Goal: Information Seeking & Learning: Learn about a topic

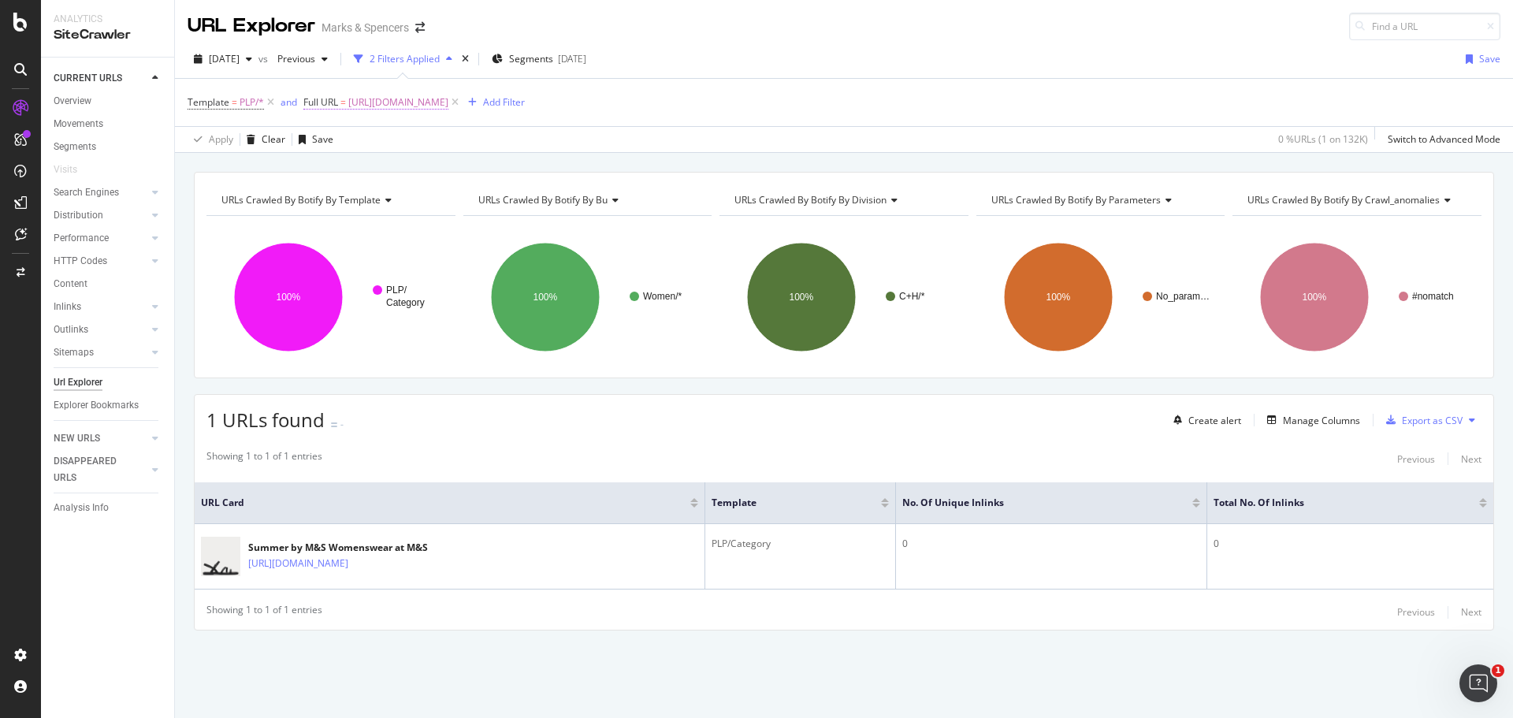
click at [425, 101] on span "[URL][DOMAIN_NAME]" at bounding box center [398, 102] width 100 height 22
click at [377, 166] on input "[URL][DOMAIN_NAME]" at bounding box center [392, 167] width 149 height 25
paste input "goodmove/women"
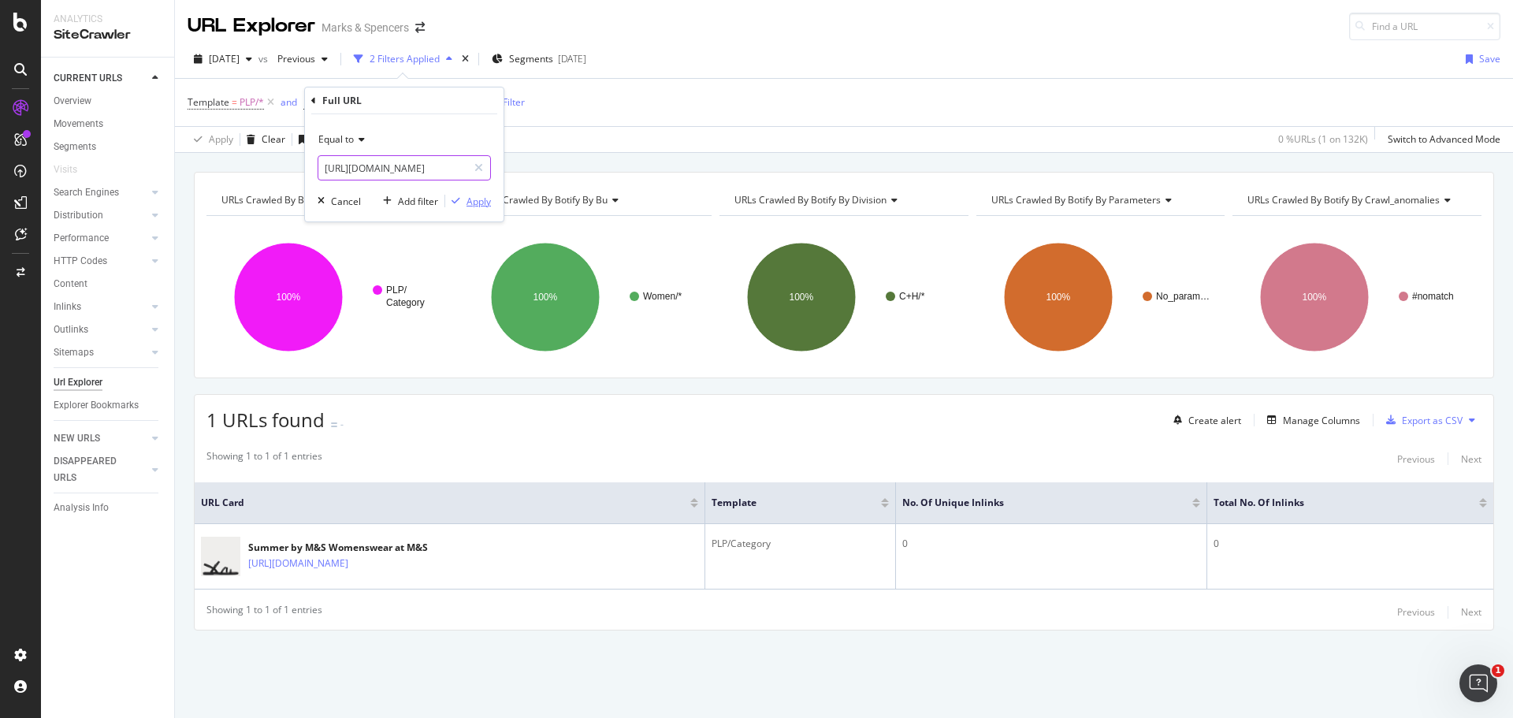
type input "[URL][DOMAIN_NAME]"
click at [487, 201] on div "Apply" at bounding box center [479, 201] width 24 height 13
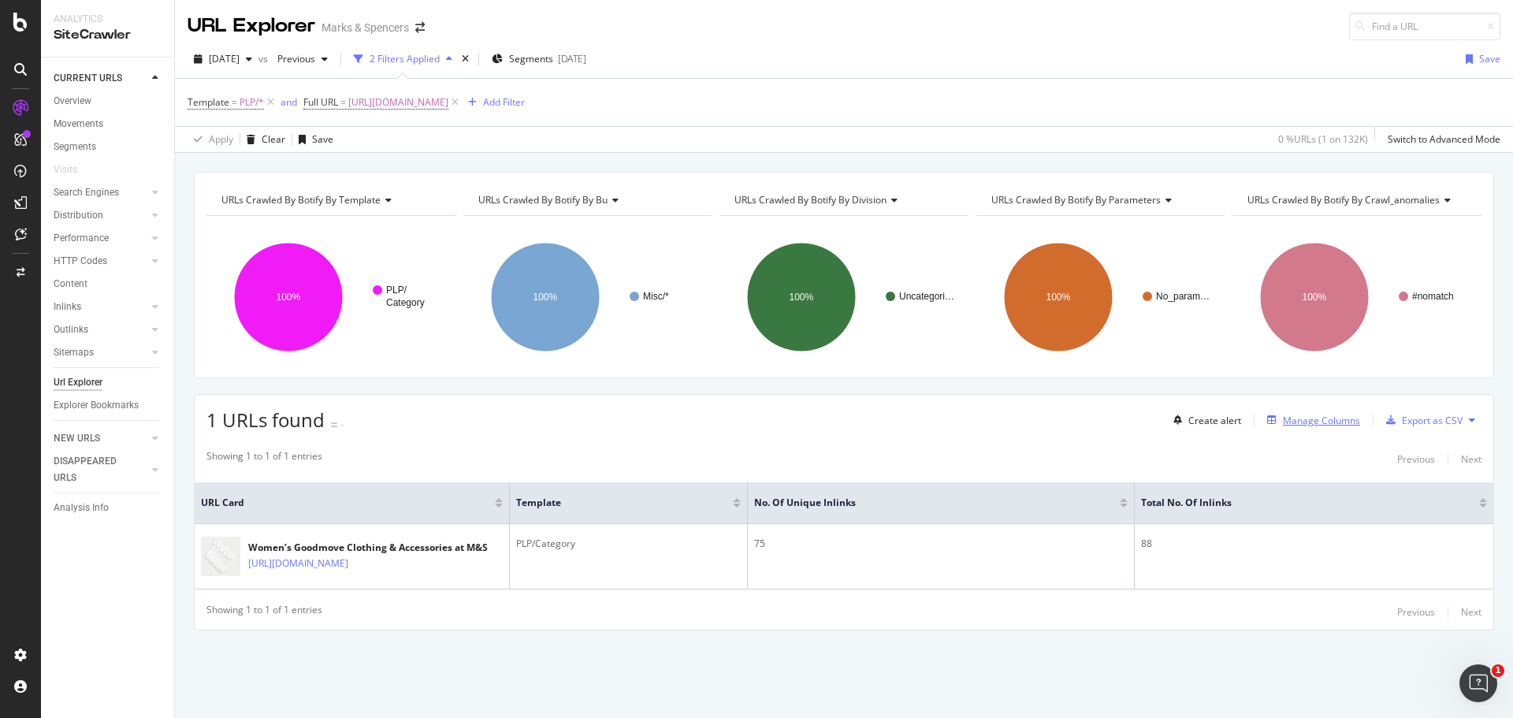
click at [1308, 429] on button "Manage Columns" at bounding box center [1310, 420] width 99 height 19
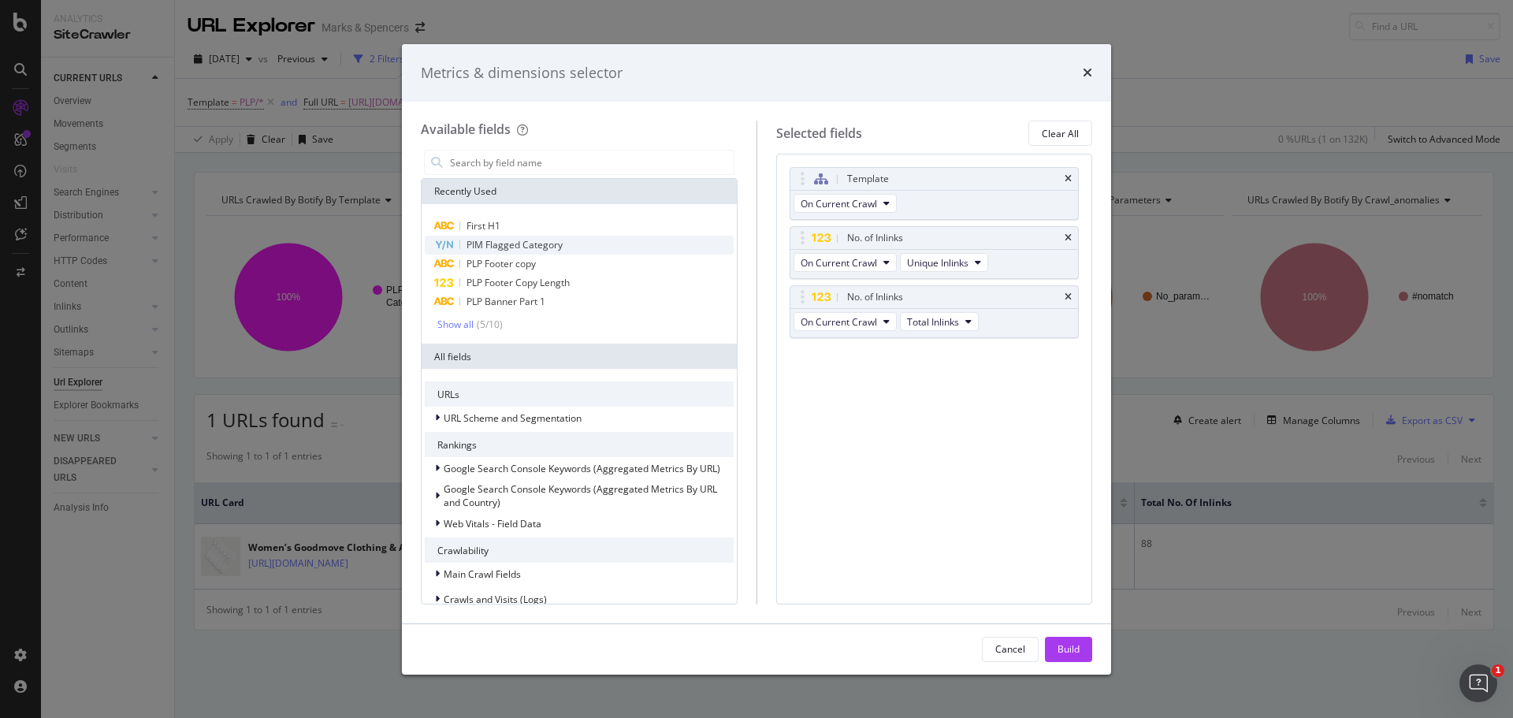
click at [481, 240] on span "PIM Flagged Category" at bounding box center [515, 244] width 96 height 13
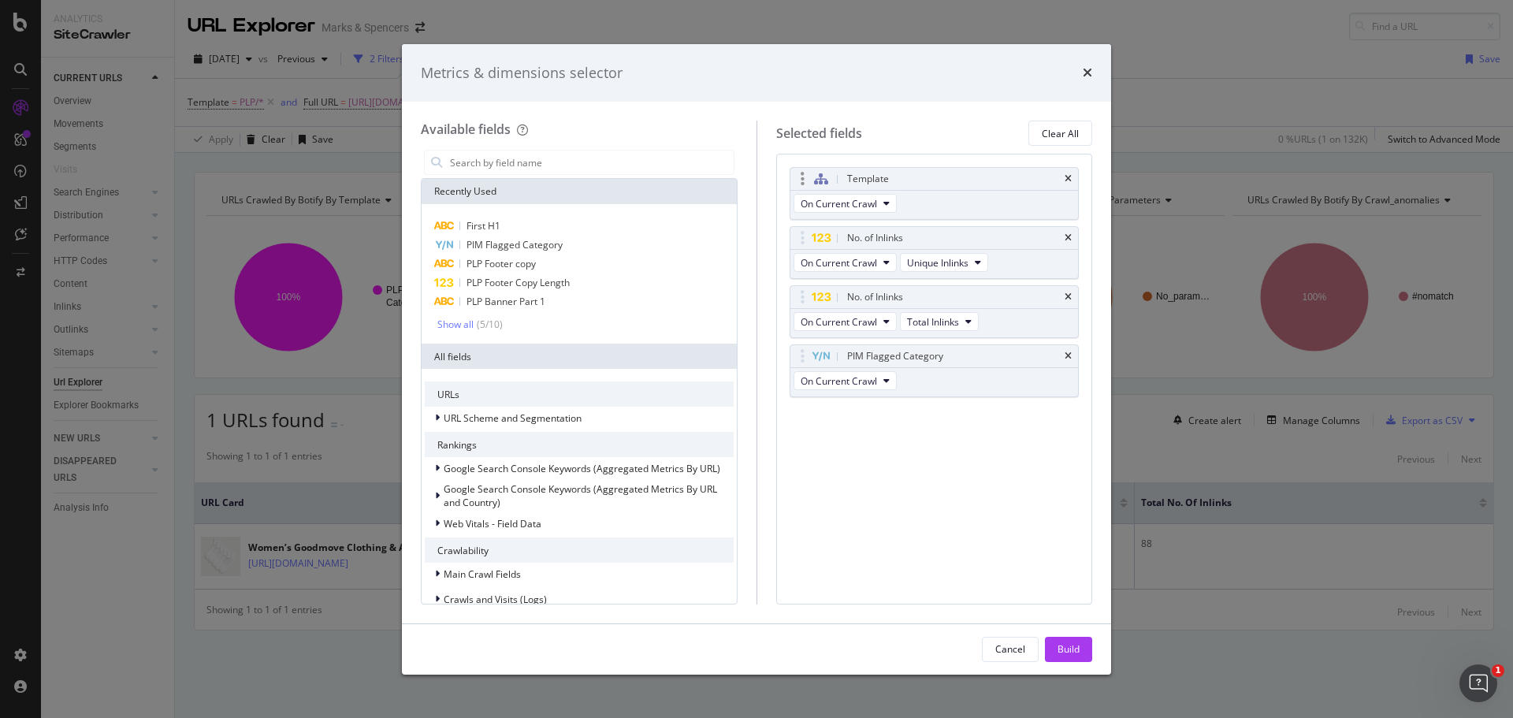
click at [1064, 186] on div "Template" at bounding box center [934, 179] width 288 height 22
click at [1065, 178] on icon "times" at bounding box center [1068, 178] width 7 height 9
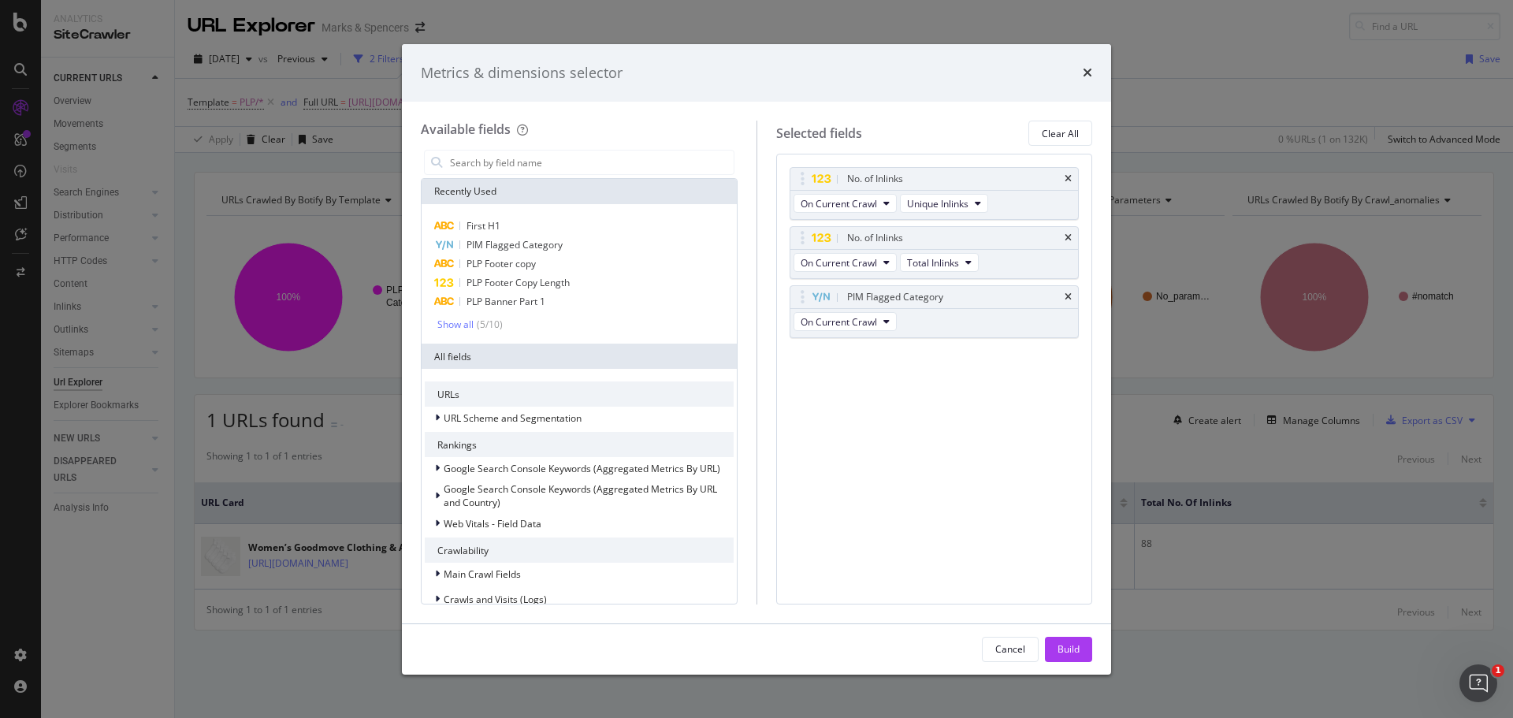
click at [1065, 178] on icon "times" at bounding box center [1068, 178] width 7 height 9
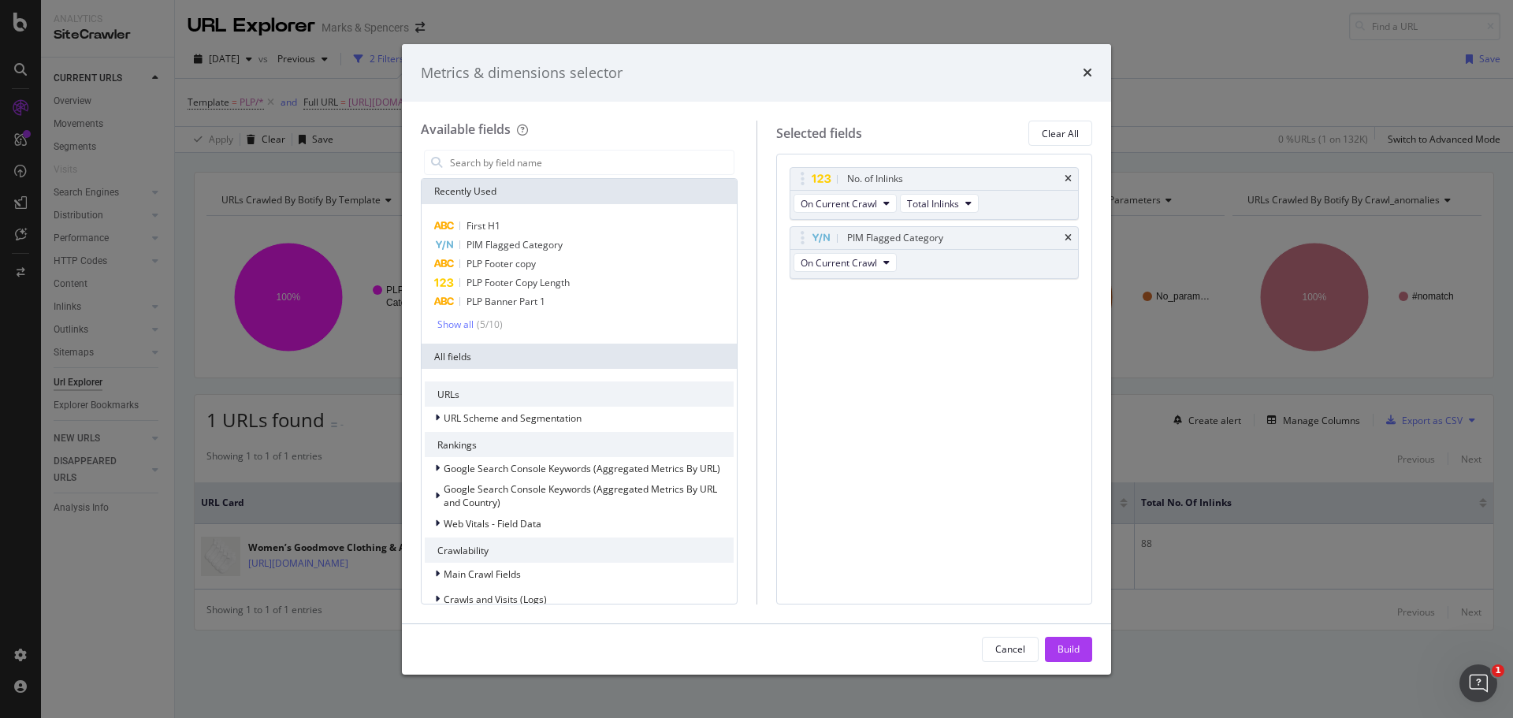
click at [1065, 178] on icon "times" at bounding box center [1068, 178] width 7 height 9
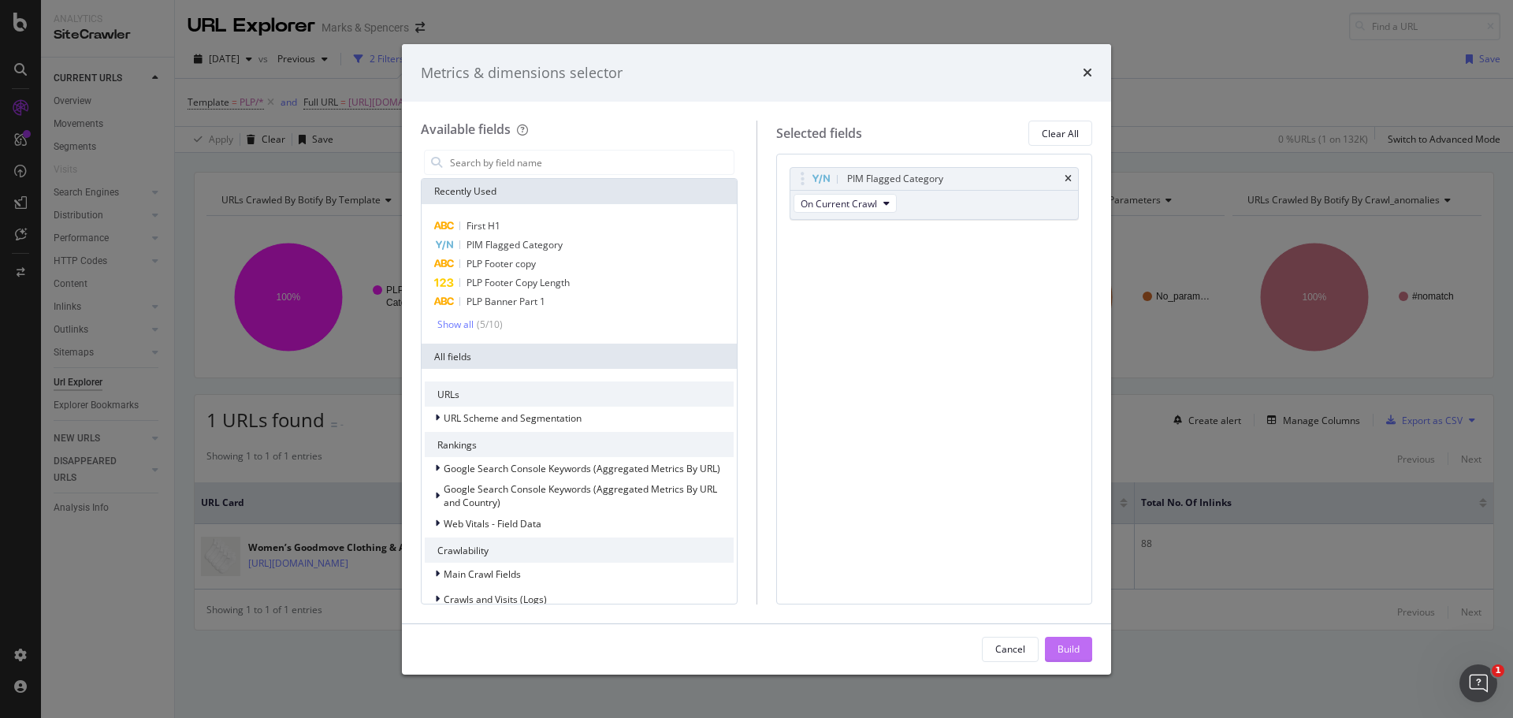
click at [1082, 641] on button "Build" at bounding box center [1068, 649] width 47 height 25
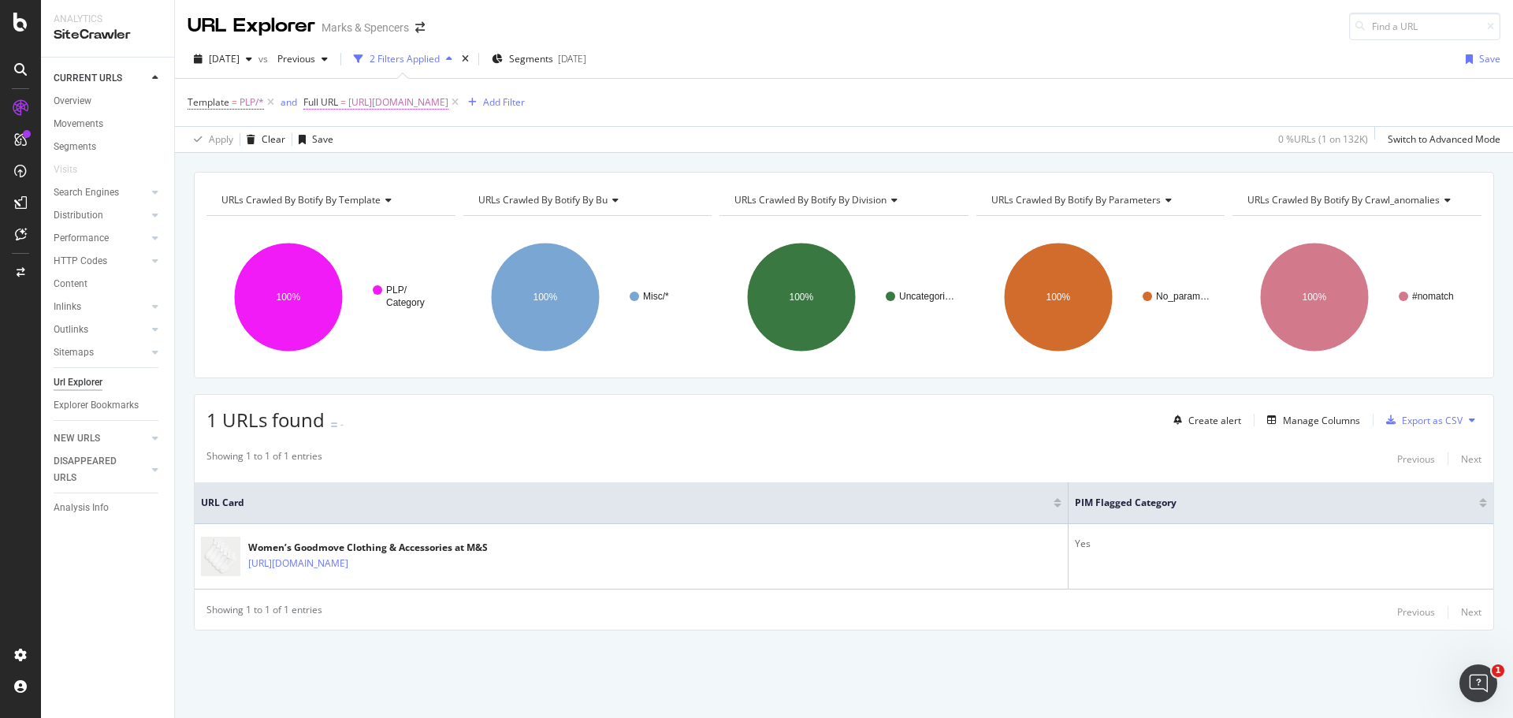
click at [448, 104] on span "[URL][DOMAIN_NAME]" at bounding box center [398, 102] width 100 height 22
click at [426, 166] on input "[URL][DOMAIN_NAME]" at bounding box center [392, 167] width 149 height 25
click at [346, 148] on div "Equal to" at bounding box center [404, 139] width 173 height 25
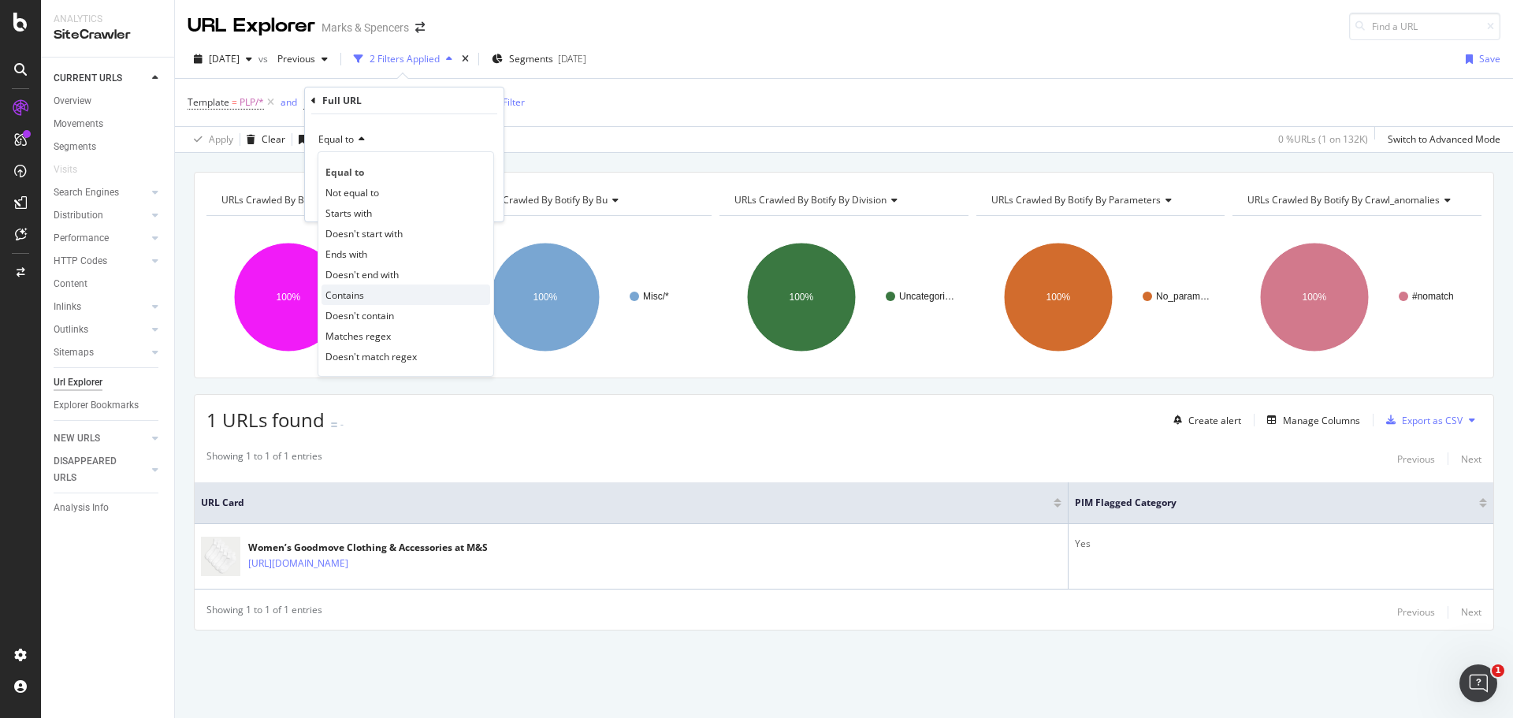
click at [362, 296] on span "Contains" at bounding box center [344, 294] width 39 height 13
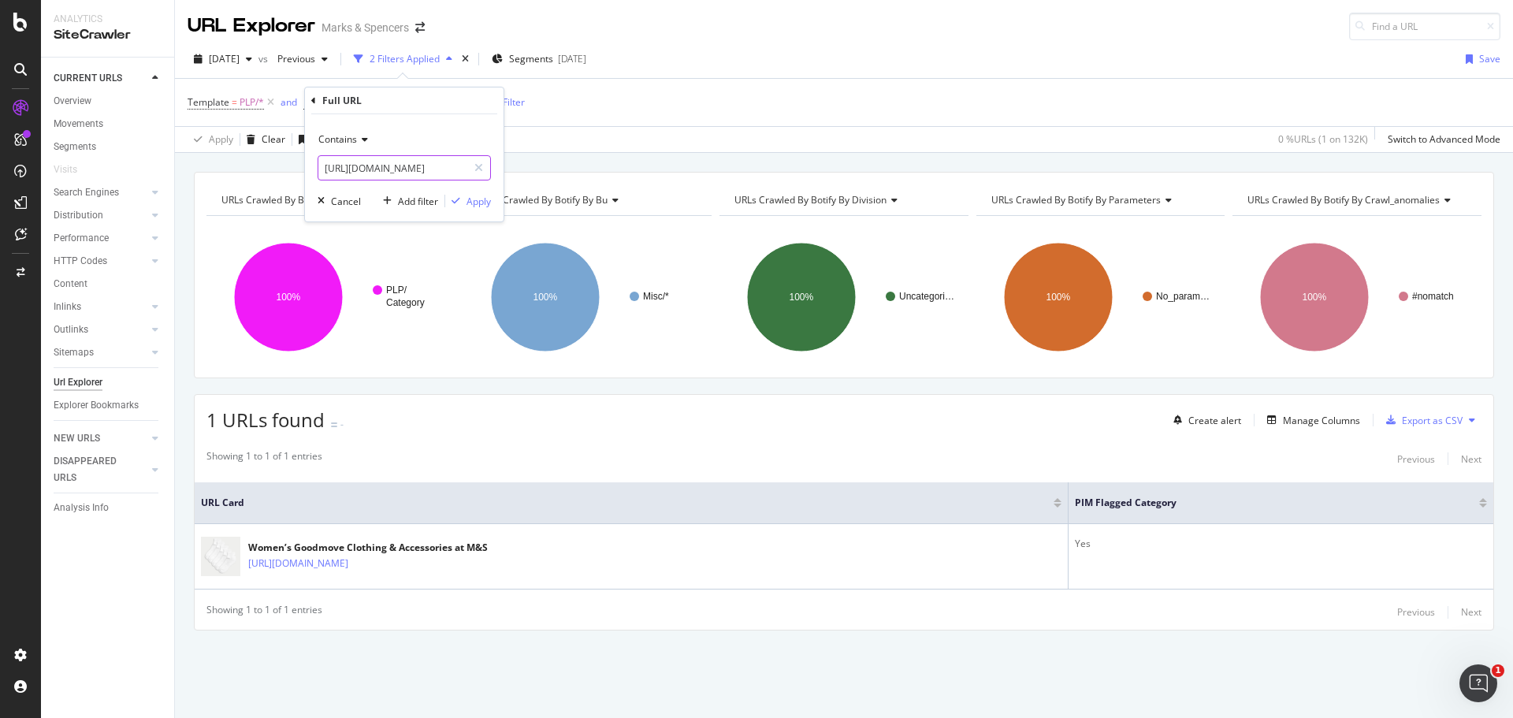
click at [422, 175] on input "[URL][DOMAIN_NAME]" at bounding box center [392, 167] width 149 height 25
click at [446, 172] on input "[URL][DOMAIN_NAME]" at bounding box center [392, 167] width 149 height 25
drag, startPoint x: 426, startPoint y: 169, endPoint x: 731, endPoint y: 176, distance: 305.0
click at [731, 176] on body "Analytics SiteCrawler CURRENT URLS Overview Movements Segments Visits Search En…" at bounding box center [756, 359] width 1513 height 718
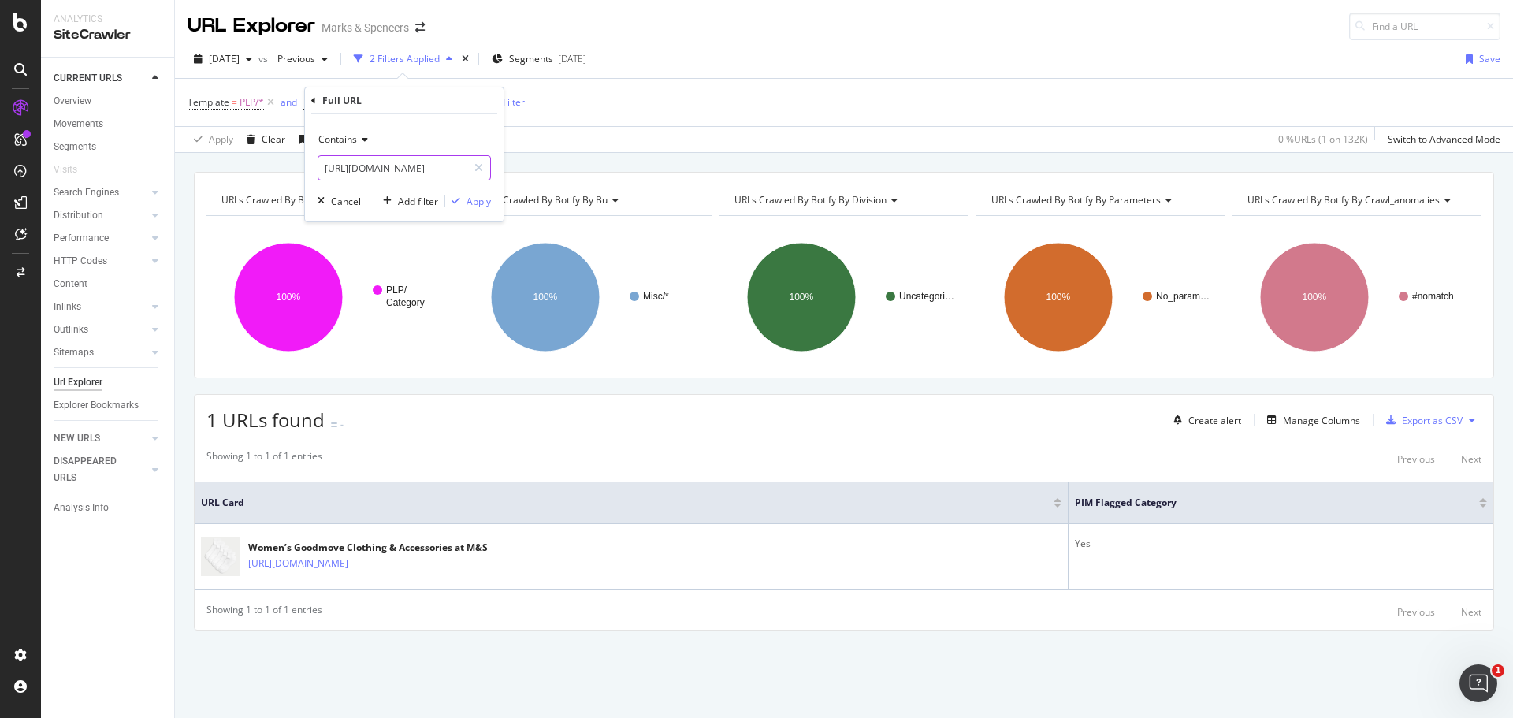
scroll to position [0, 76]
type input "[URL][DOMAIN_NAME]"
click at [477, 206] on div "Apply" at bounding box center [479, 201] width 24 height 13
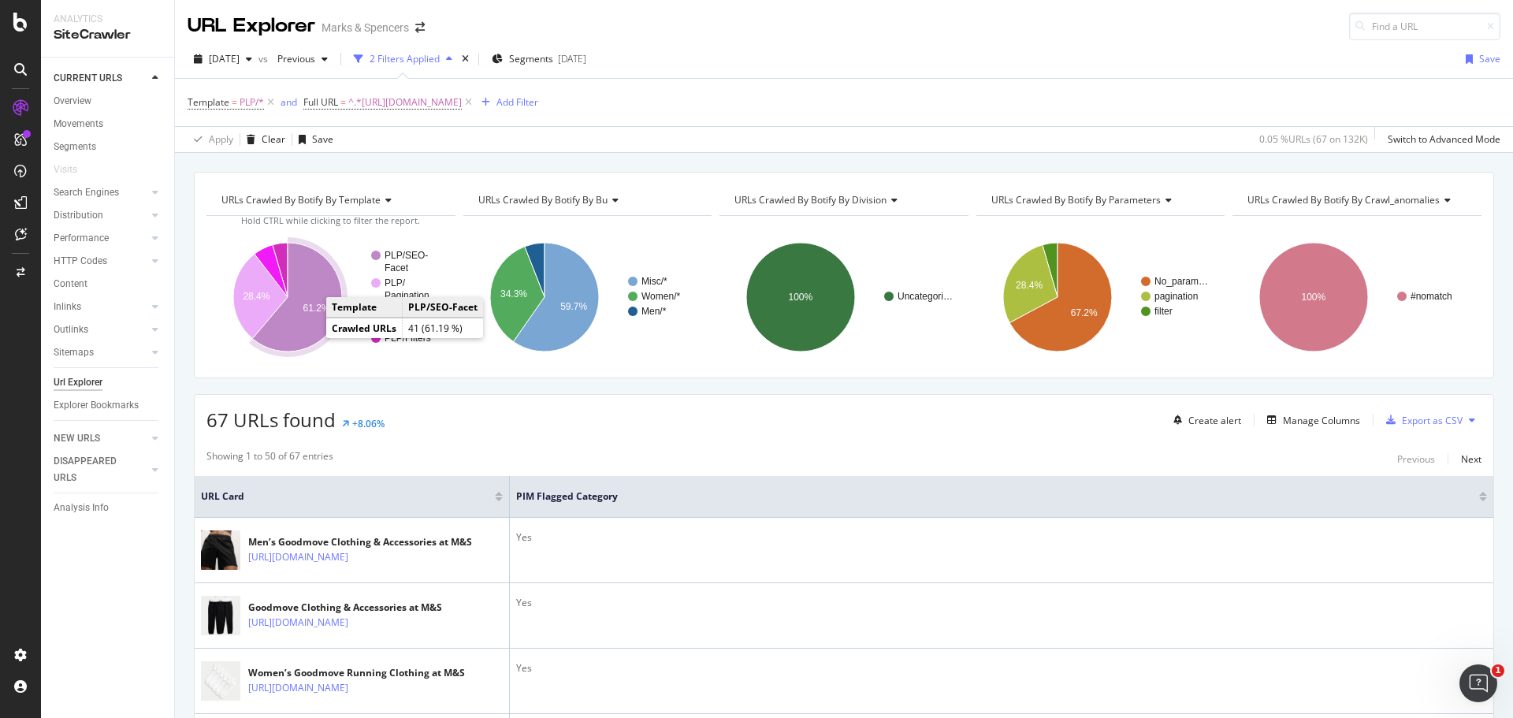
click at [292, 337] on icon "A chart." at bounding box center [297, 297] width 90 height 109
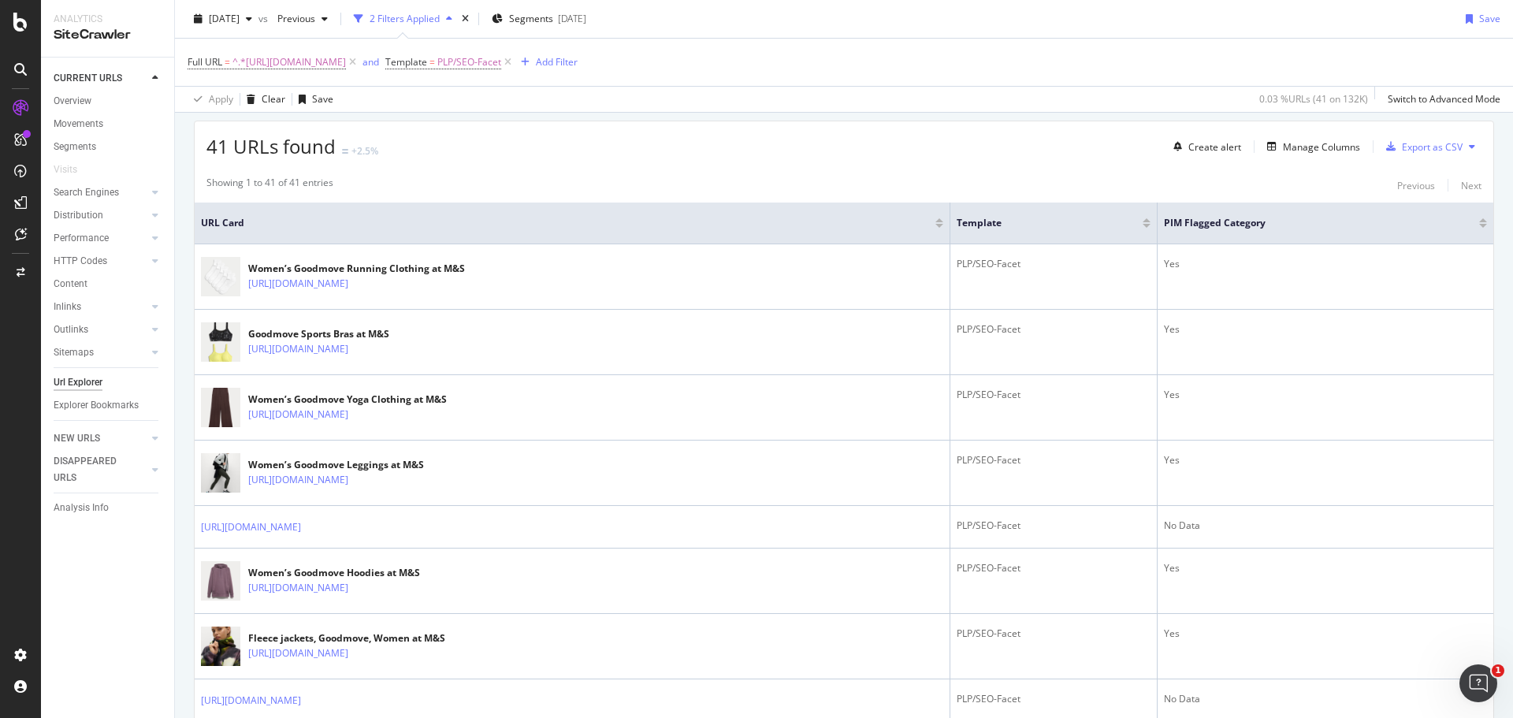
scroll to position [273, 0]
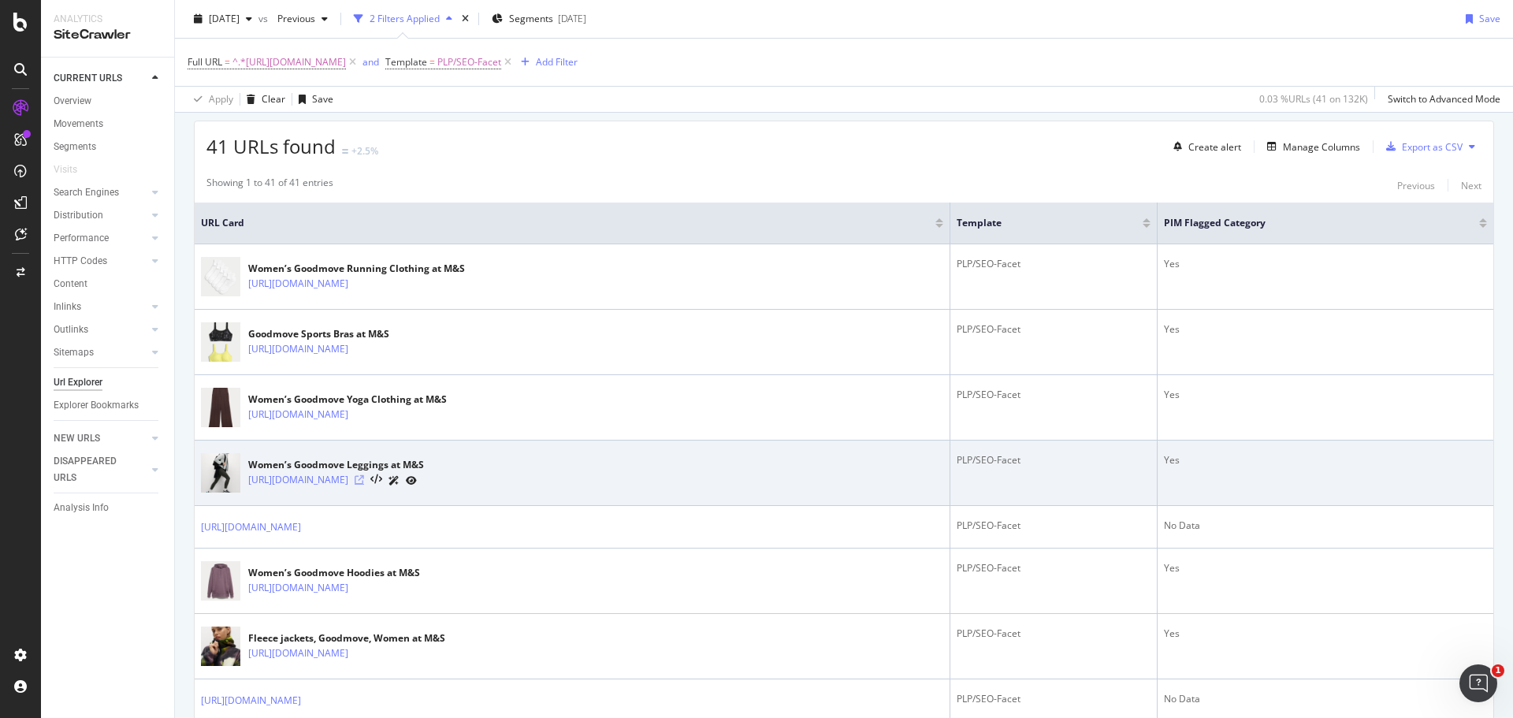
click at [364, 481] on icon at bounding box center [359, 479] width 9 height 9
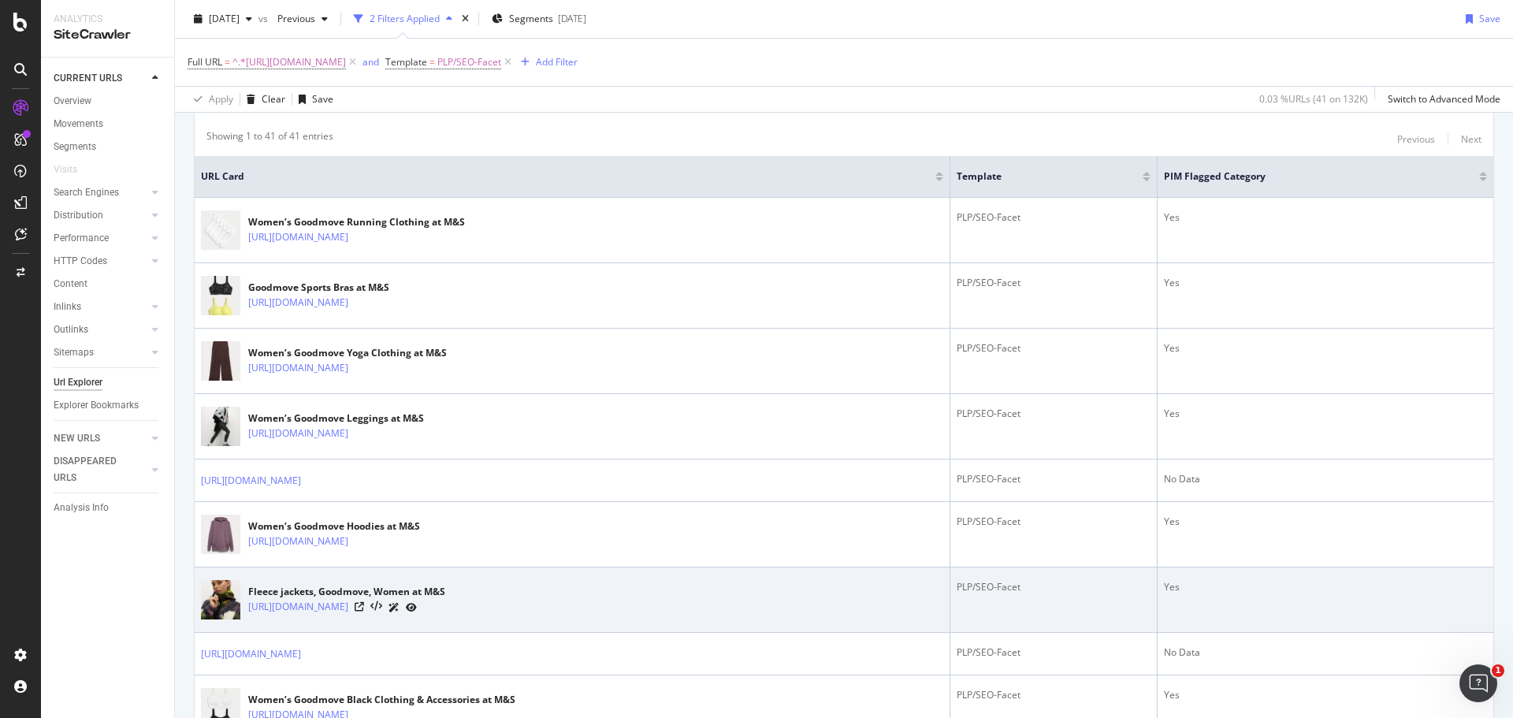
scroll to position [0, 0]
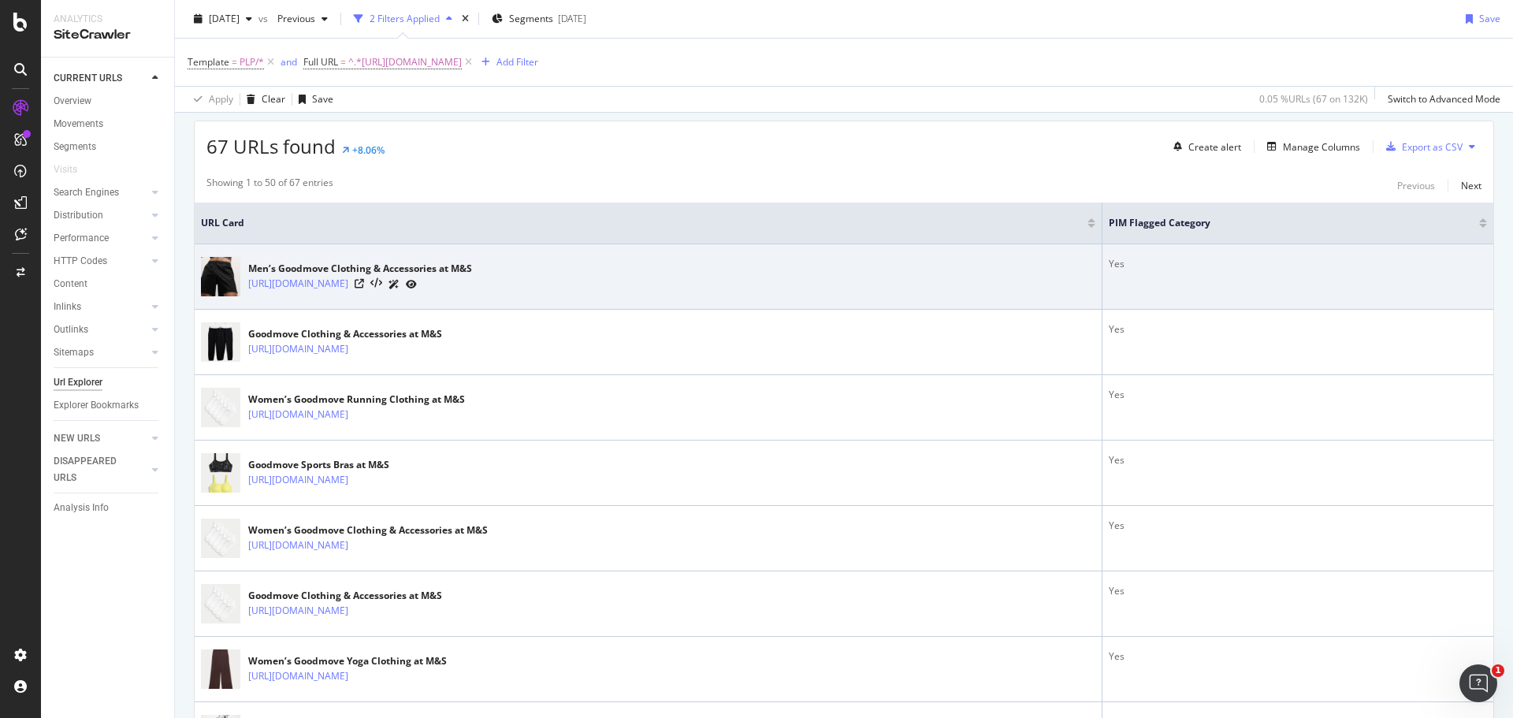
scroll to position [273, 0]
